Goal: Task Accomplishment & Management: Manage account settings

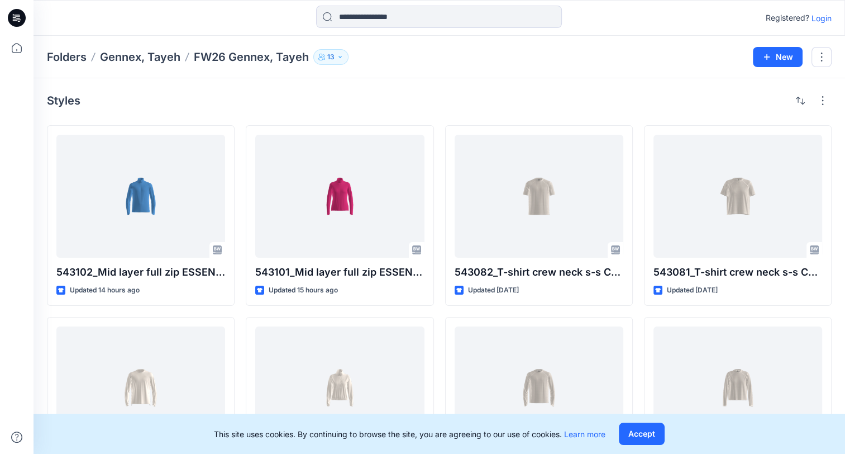
click at [206, 8] on div at bounding box center [135, 18] width 203 height 25
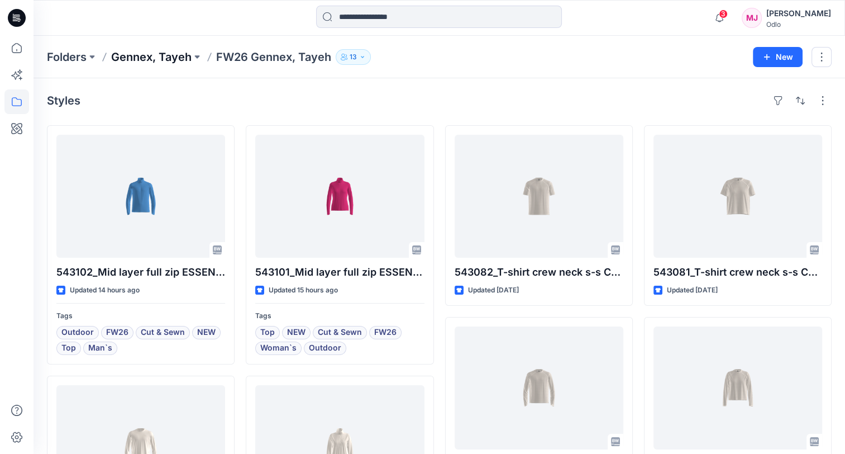
click at [183, 53] on p "Gennex, Tayeh" at bounding box center [151, 57] width 80 height 16
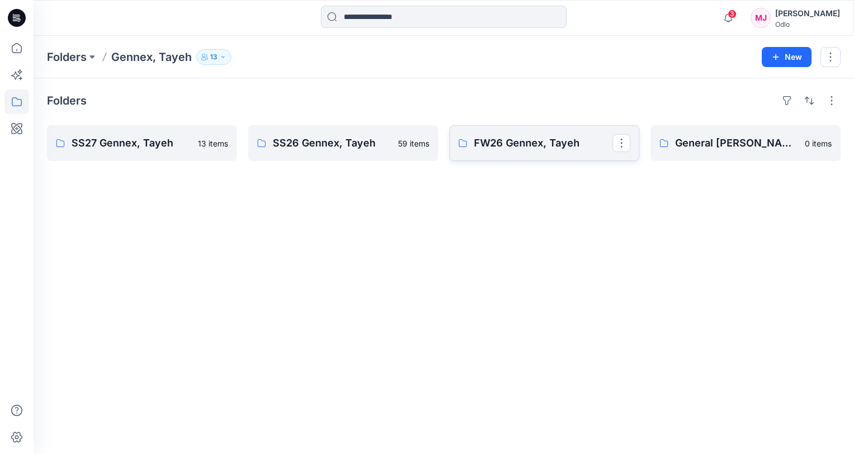
click at [517, 142] on p "FW26 Gennex, Tayeh" at bounding box center [543, 143] width 139 height 16
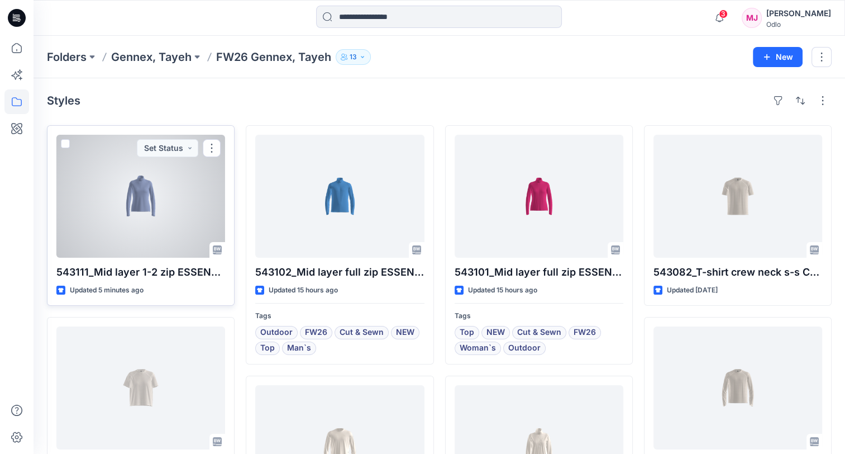
click at [139, 210] on div at bounding box center [140, 196] width 169 height 123
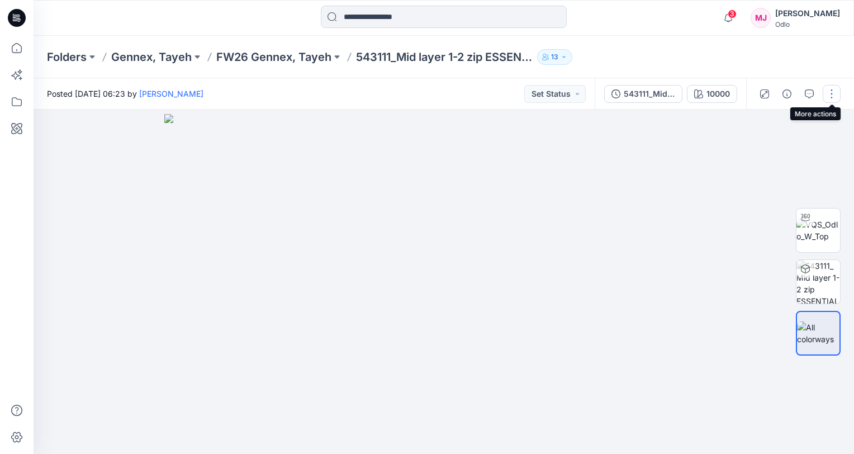
click at [829, 94] on button "button" at bounding box center [832, 94] width 18 height 18
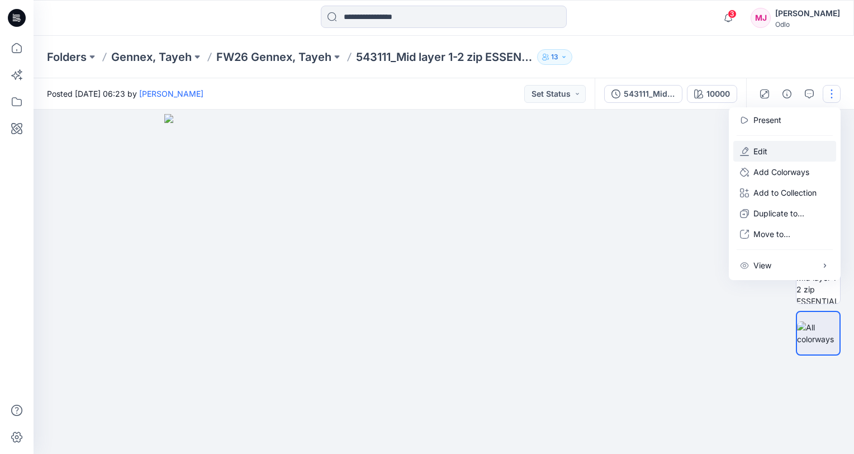
click at [769, 145] on button "Edit" at bounding box center [784, 151] width 103 height 21
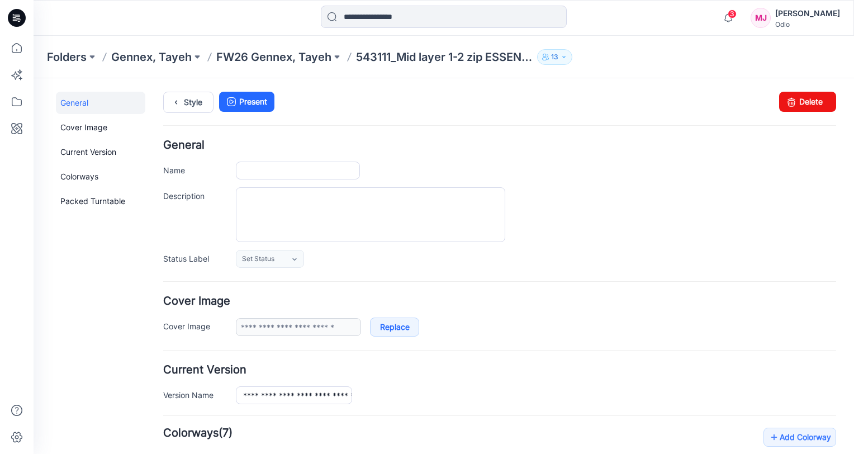
type input "**********"
type input "*****"
type input "**********"
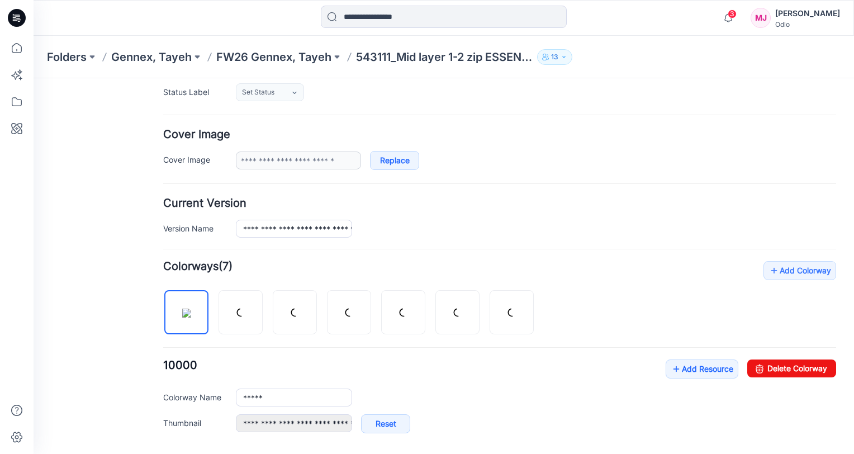
scroll to position [168, 0]
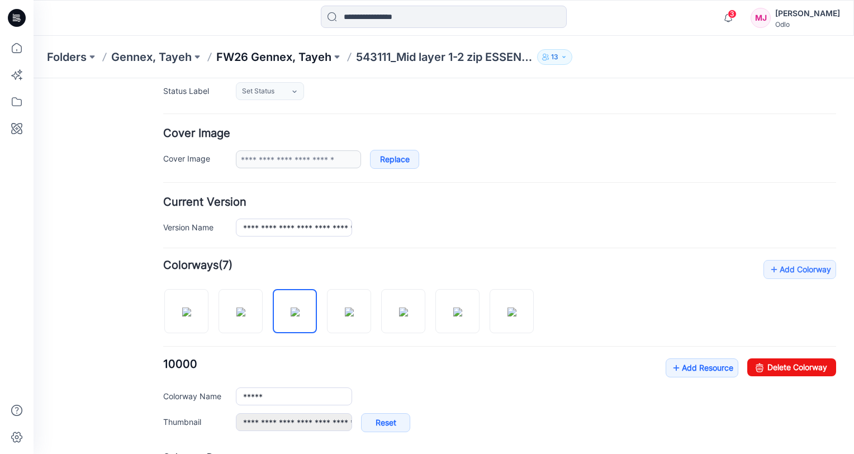
click at [299, 58] on p "FW26 Gennex, Tayeh" at bounding box center [273, 57] width 115 height 16
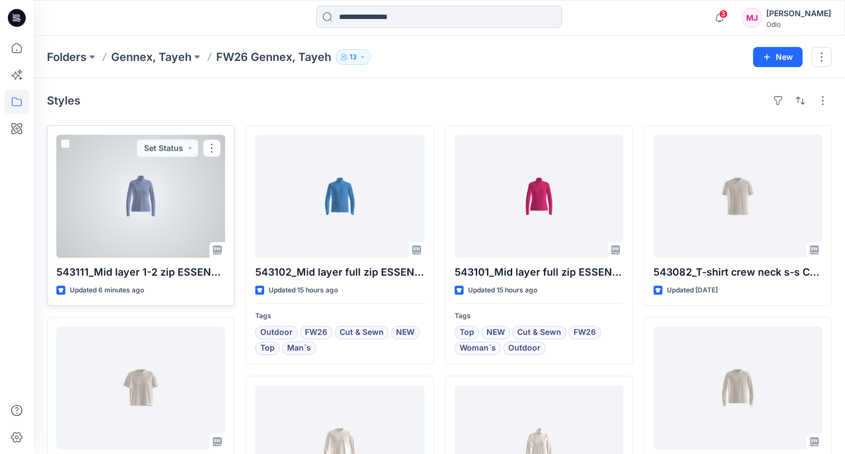
click at [150, 198] on div at bounding box center [140, 196] width 169 height 123
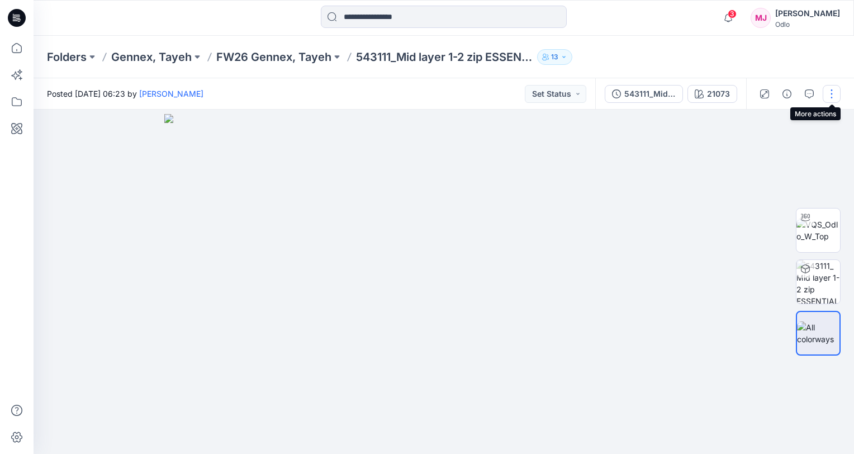
click at [831, 96] on button "button" at bounding box center [832, 94] width 18 height 18
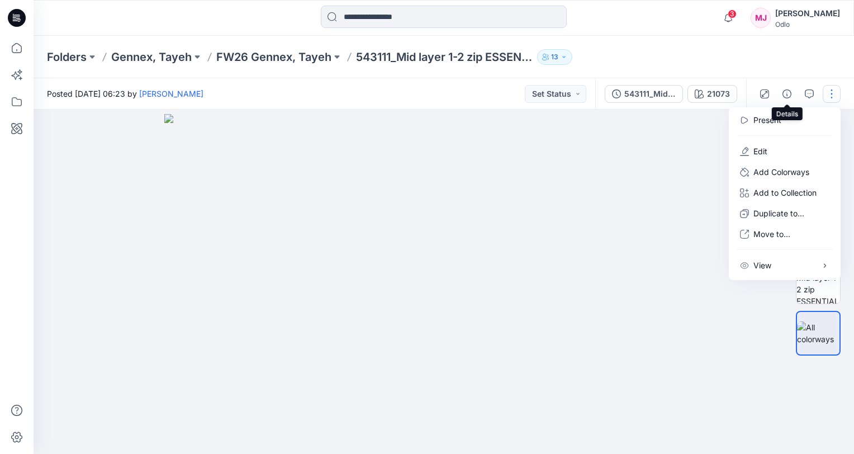
click at [783, 94] on icon "button" at bounding box center [786, 93] width 9 height 9
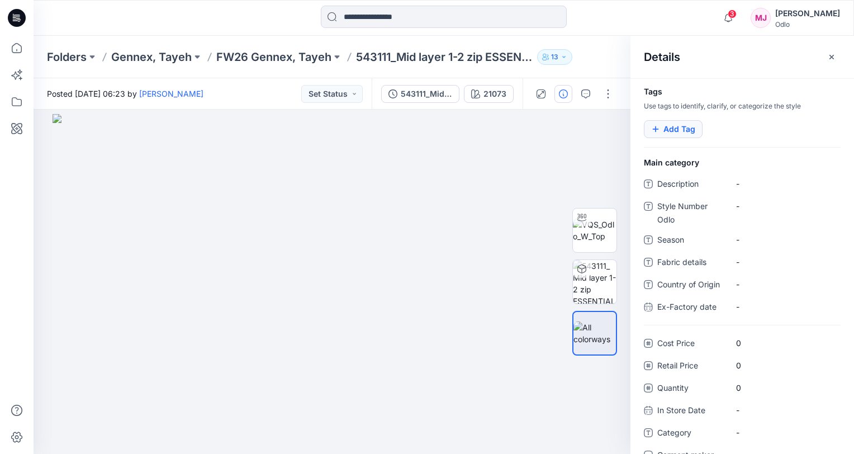
click at [686, 129] on button "Add Tag" at bounding box center [673, 129] width 59 height 18
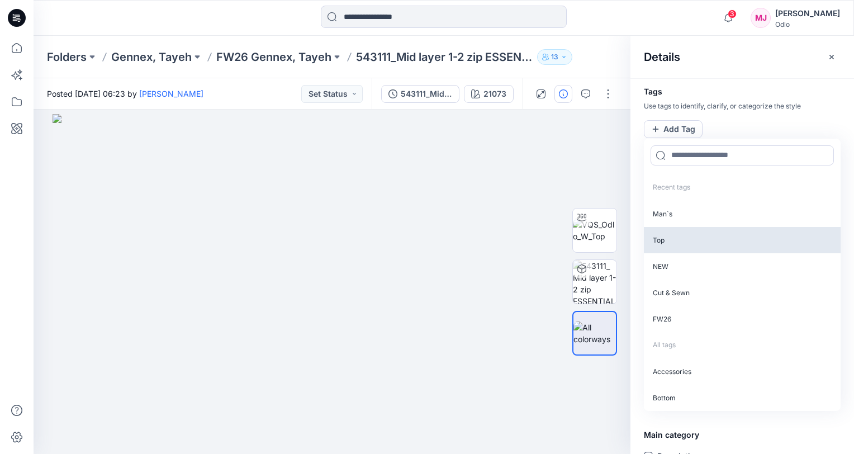
click at [680, 231] on p "Top" at bounding box center [742, 240] width 197 height 26
click at [678, 238] on p "NEW" at bounding box center [742, 239] width 197 height 26
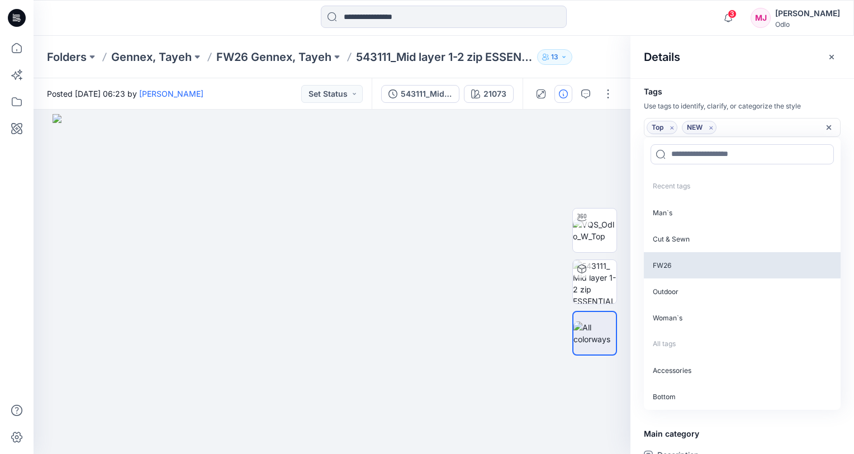
click at [682, 264] on p "FW26" at bounding box center [742, 265] width 197 height 26
click at [682, 265] on p "Outdoor" at bounding box center [742, 265] width 197 height 26
click at [684, 266] on p "Woman`s" at bounding box center [742, 265] width 197 height 26
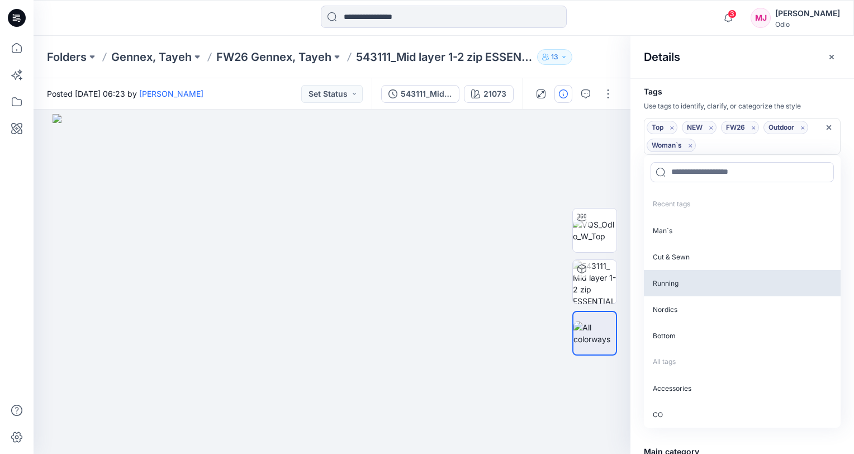
click at [692, 253] on p "Cut & Sewn" at bounding box center [742, 257] width 197 height 26
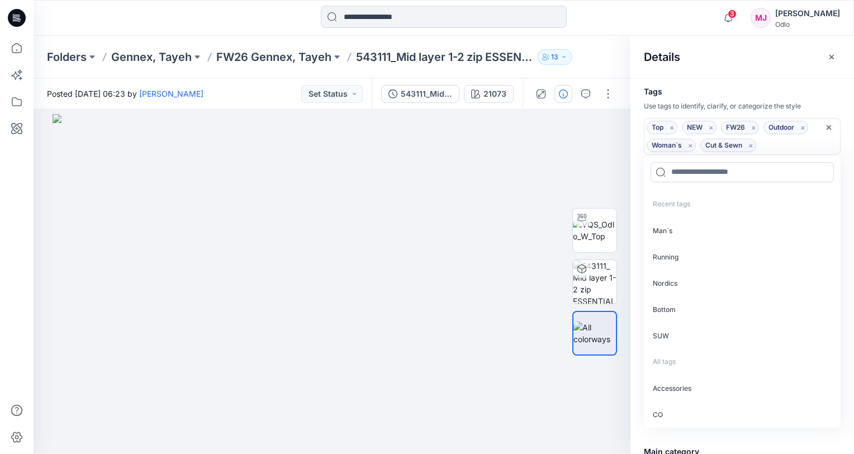
click at [735, 51] on div "Details" at bounding box center [742, 57] width 224 height 42
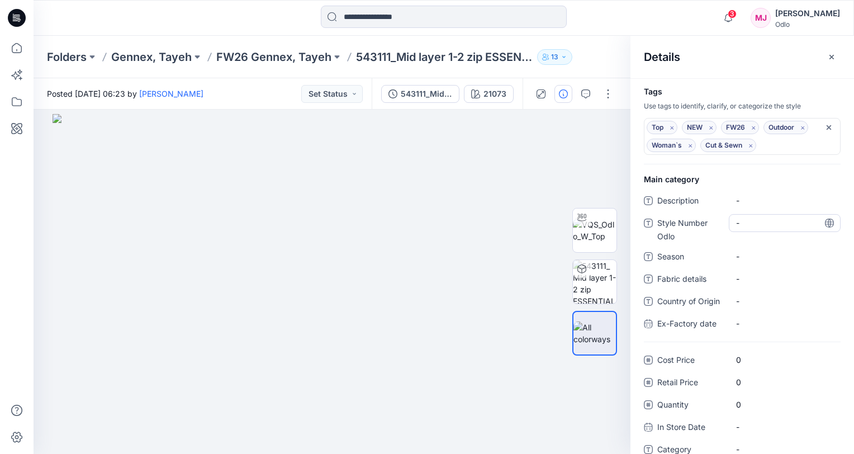
click at [749, 226] on Odlo "-" at bounding box center [784, 223] width 97 height 12
type textarea "******"
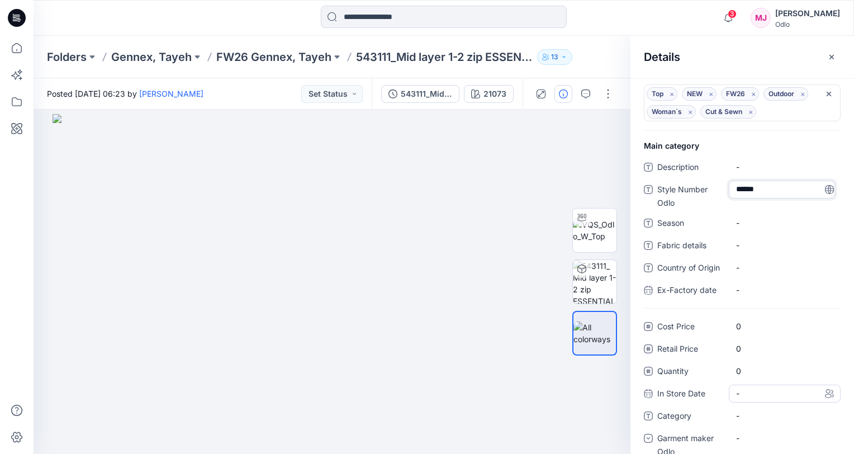
scroll to position [51, 0]
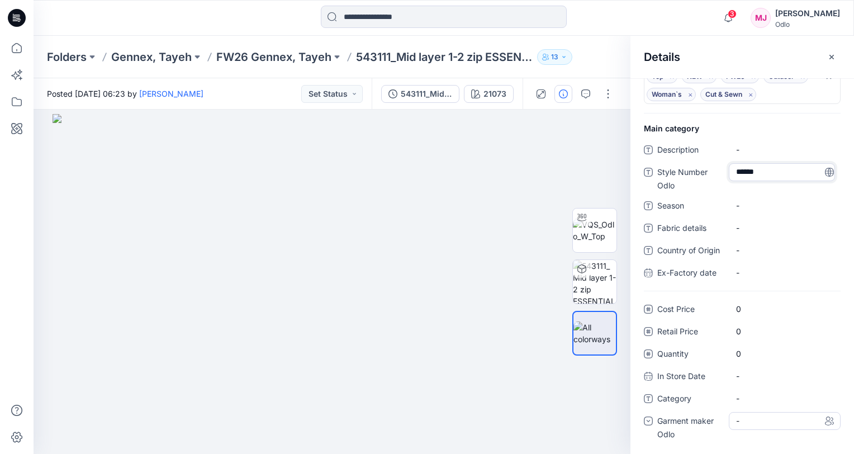
click at [754, 418] on div "-" at bounding box center [785, 421] width 112 height 18
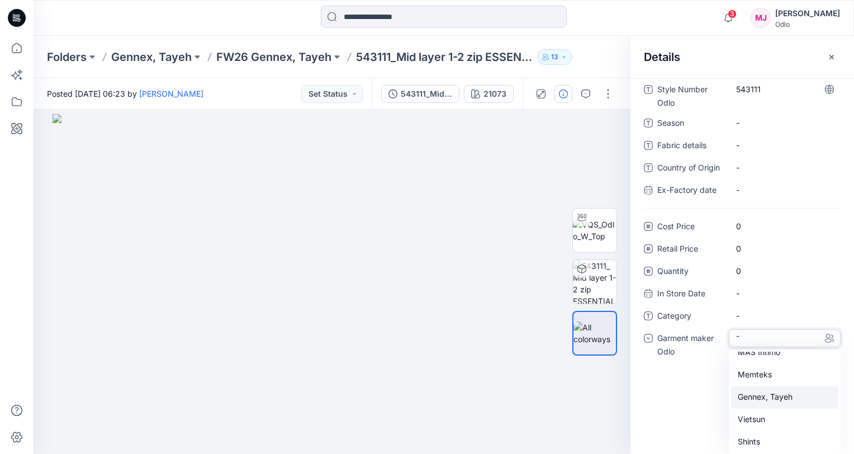
scroll to position [78, 0]
click at [782, 398] on div "Gennex, Tayeh" at bounding box center [784, 396] width 107 height 22
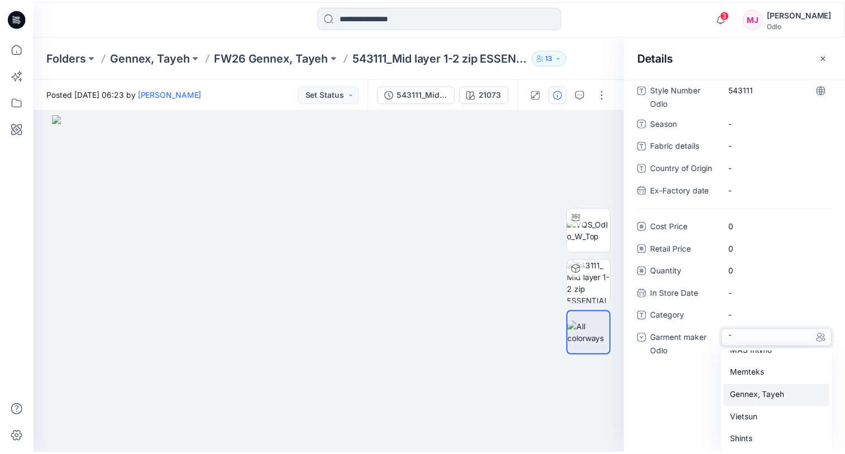
scroll to position [51, 0]
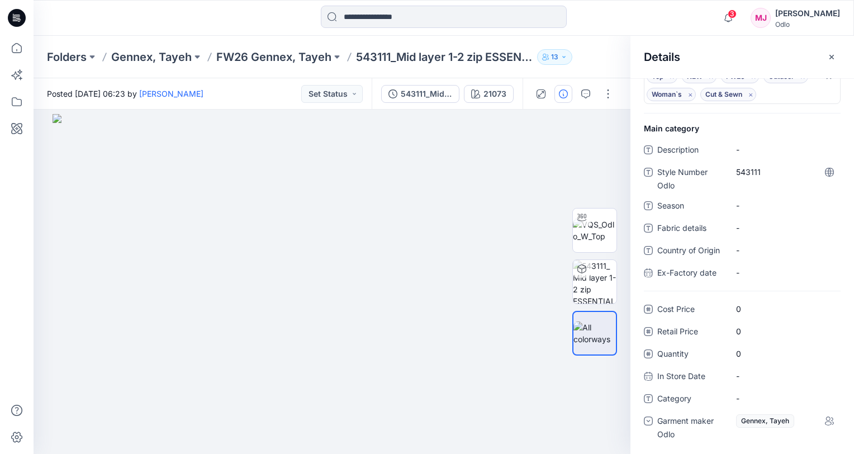
click at [603, 39] on div "Folders Gennex, Tayeh FW26 Gennex, Tayeh 543111_Mid layer 1-2 zip ESSENTIAL WAR…" at bounding box center [444, 57] width 820 height 42
click at [618, 13] on div at bounding box center [444, 18] width 410 height 25
click at [826, 56] on button "button" at bounding box center [832, 57] width 18 height 18
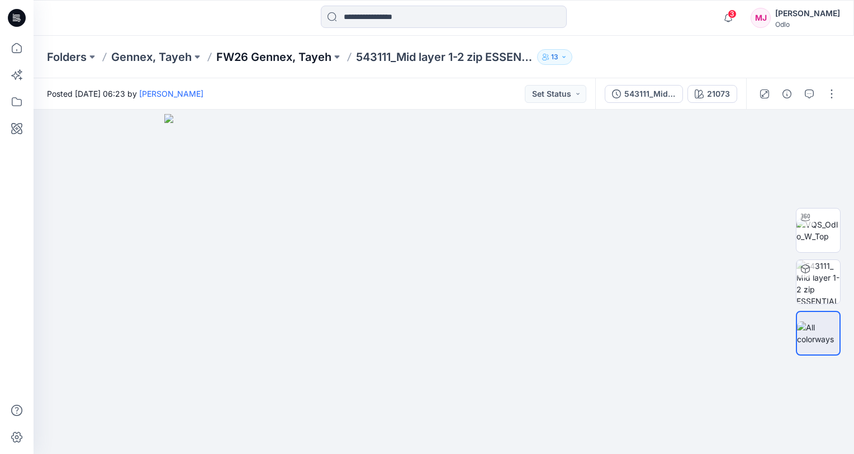
click at [305, 51] on p "FW26 Gennex, Tayeh" at bounding box center [273, 57] width 115 height 16
